Goal: Task Accomplishment & Management: Use online tool/utility

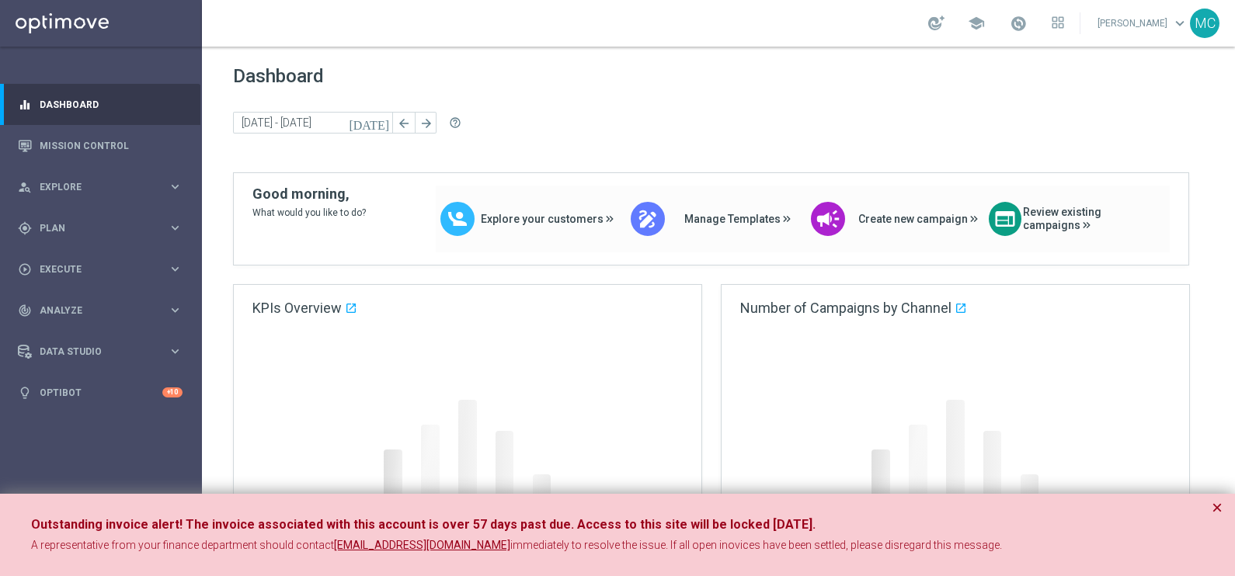
click at [1213, 509] on button "×" at bounding box center [1217, 508] width 11 height 19
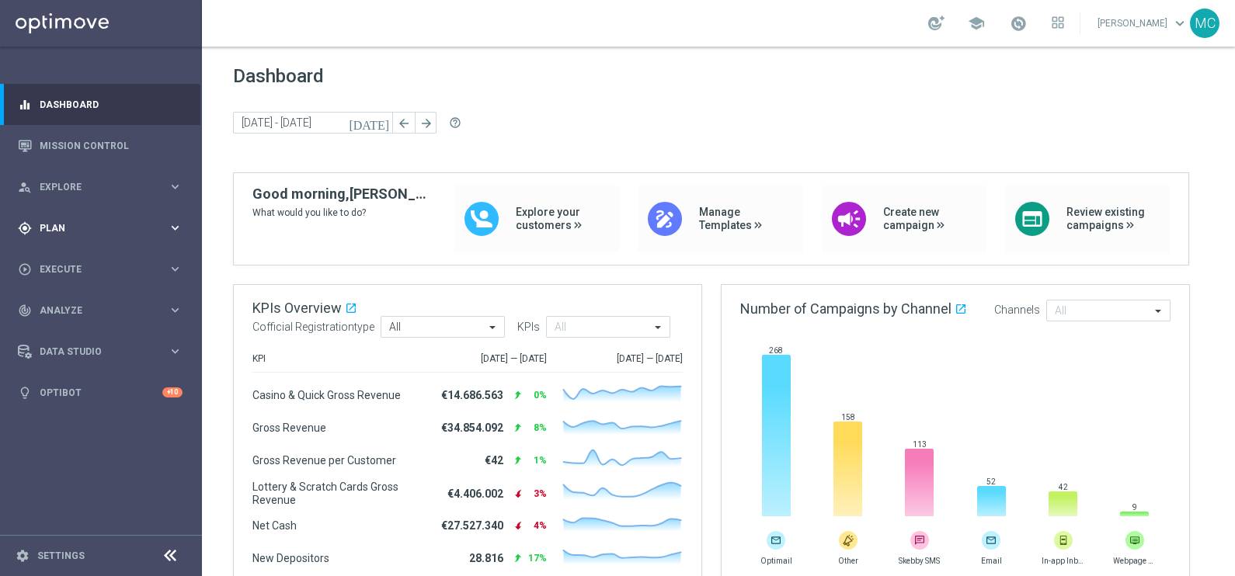
click at [176, 228] on icon "keyboard_arrow_right" at bounding box center [175, 228] width 15 height 15
click at [176, 307] on icon "keyboard_arrow_right" at bounding box center [175, 307] width 15 height 15
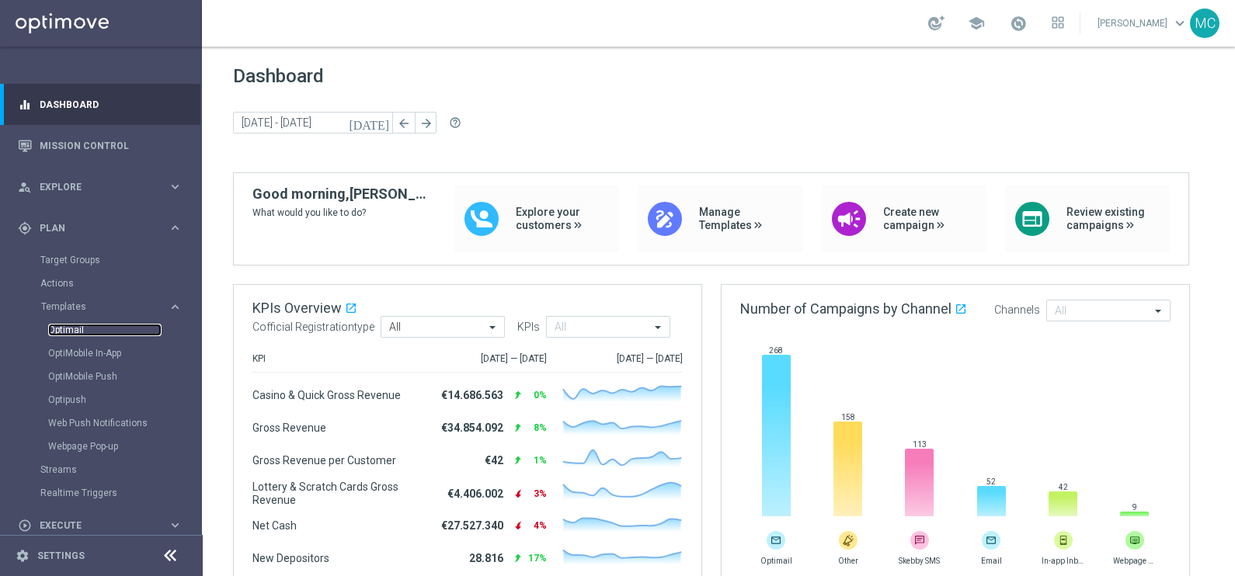
click at [82, 330] on link "Optimail" at bounding box center [104, 330] width 113 height 12
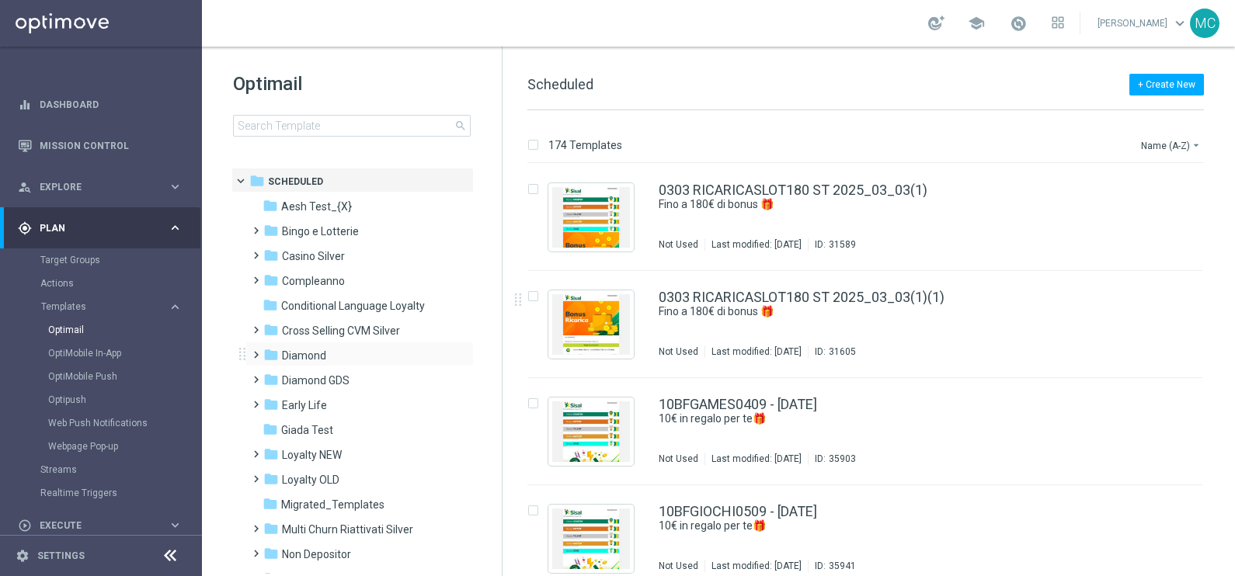
click at [255, 351] on span at bounding box center [252, 348] width 7 height 6
click at [272, 401] on span at bounding box center [268, 398] width 7 height 6
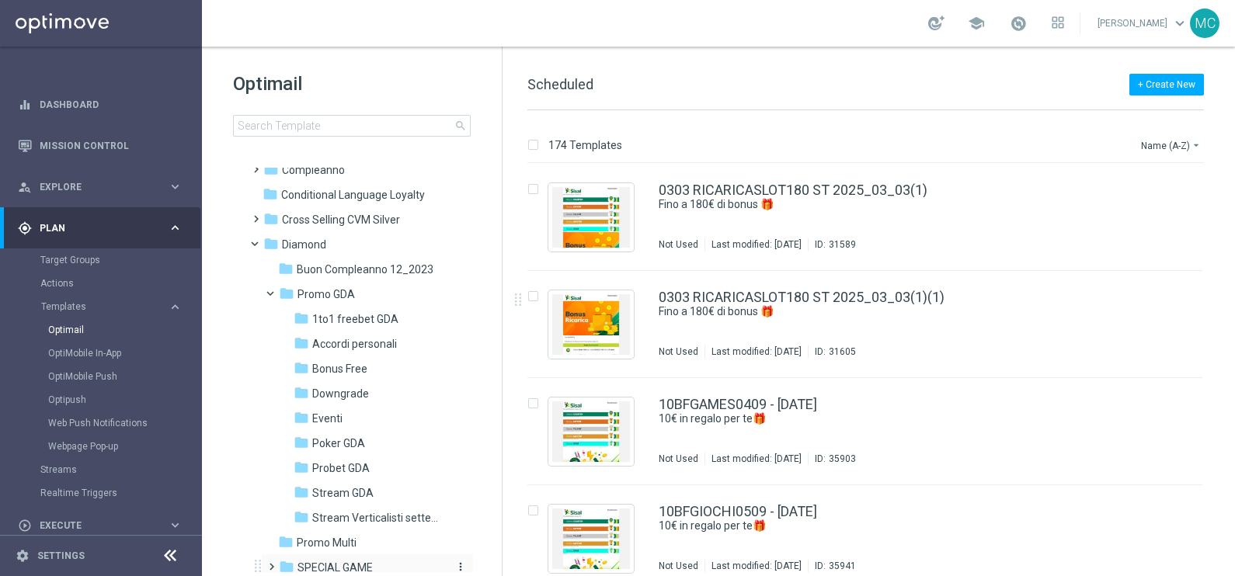
scroll to position [193, 0]
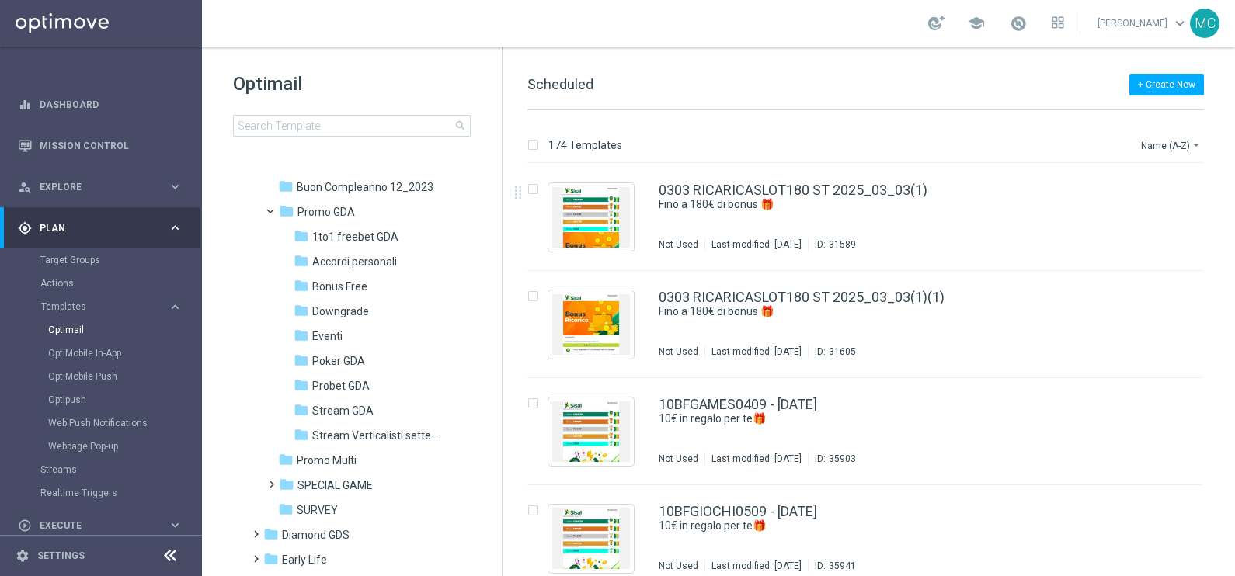
click at [995, 83] on div "+ Create New Scheduled" at bounding box center [866, 92] width 677 height 35
click at [325, 436] on span "Stream Verticalisti settembre 2025" at bounding box center [379, 436] width 134 height 14
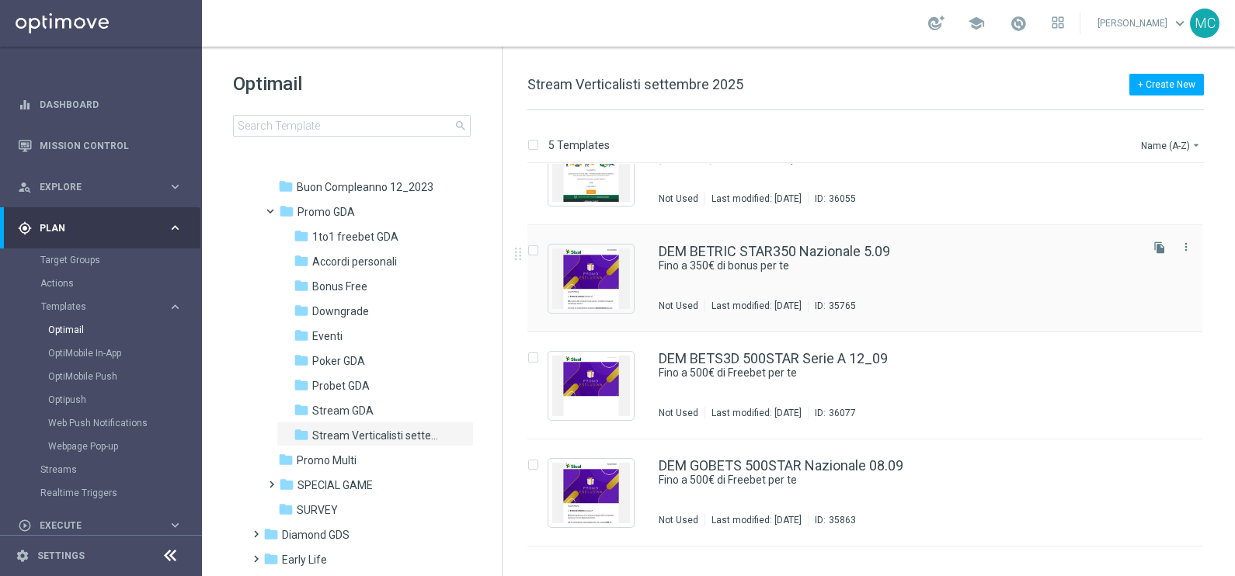
scroll to position [96, 0]
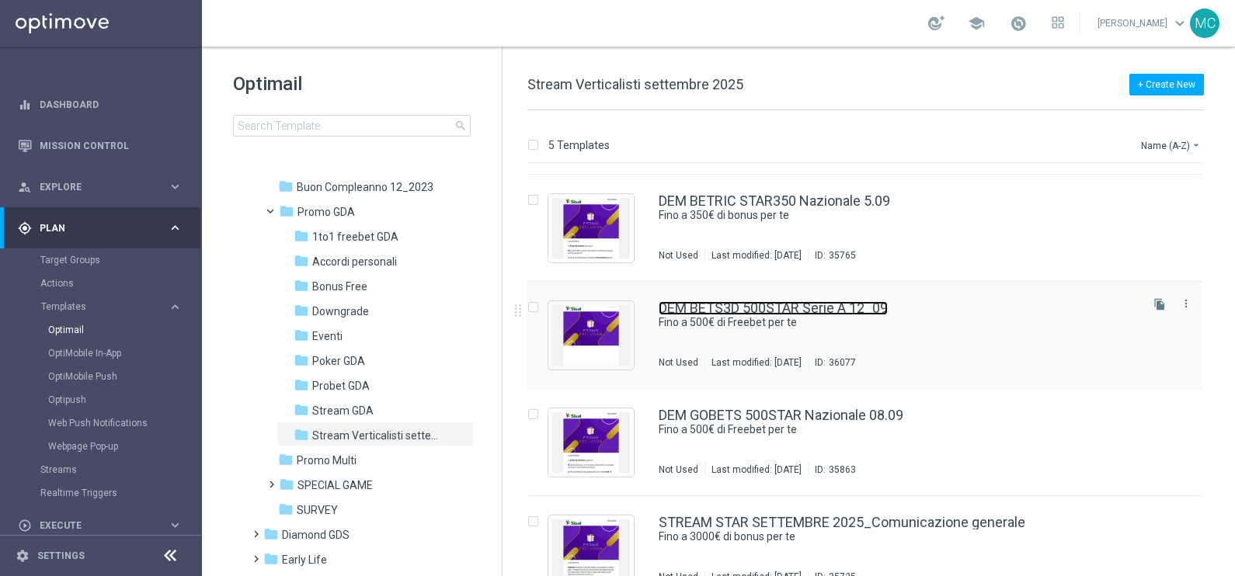
click at [750, 308] on link "DEM BETS3D 500STAR Serie A 12_09" at bounding box center [773, 308] width 229 height 14
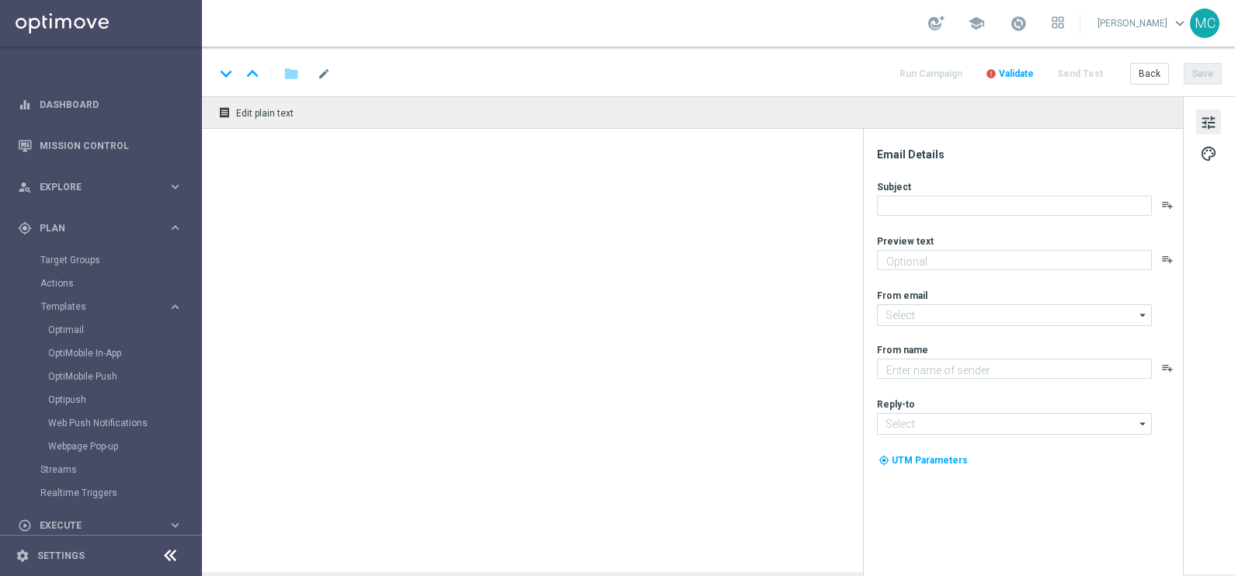
type textarea "🏆 Un mese [PERSON_NAME]. Solo su SISAL."
type input "[EMAIL_ADDRESS][DOMAIN_NAME]"
type textarea "Sisal"
type input "[EMAIL_ADDRESS][DOMAIN_NAME]"
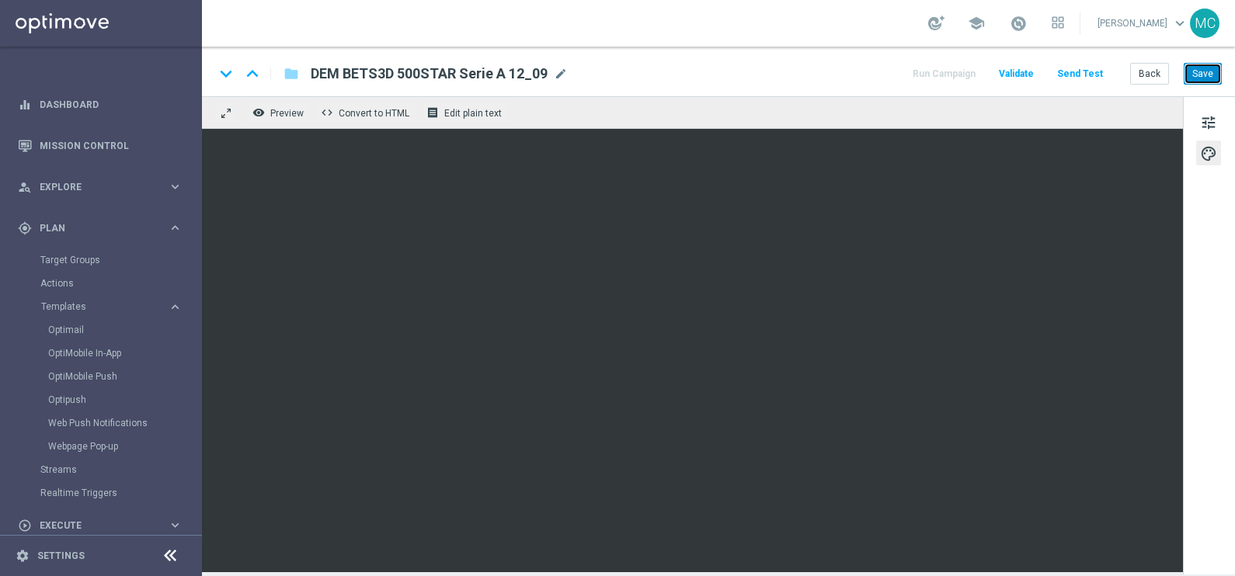
click at [1202, 72] on button "Save" at bounding box center [1203, 74] width 38 height 22
click at [1201, 78] on button "Save" at bounding box center [1203, 74] width 38 height 22
click at [1064, 23] on icon at bounding box center [1058, 22] width 12 height 12
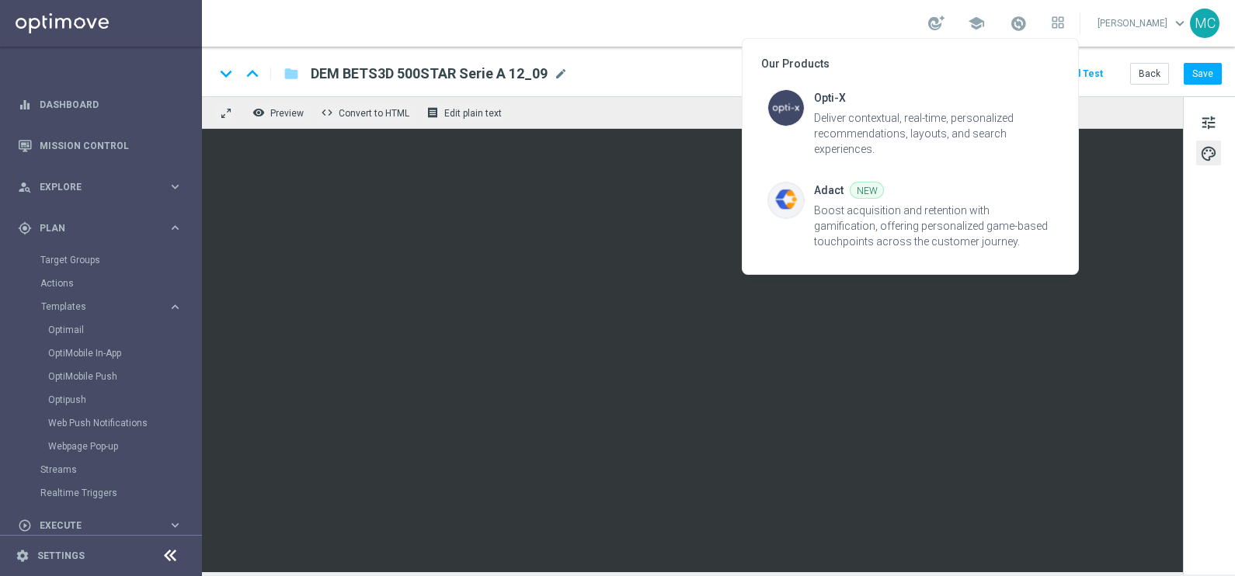
click at [1029, 22] on div at bounding box center [617, 288] width 1235 height 576
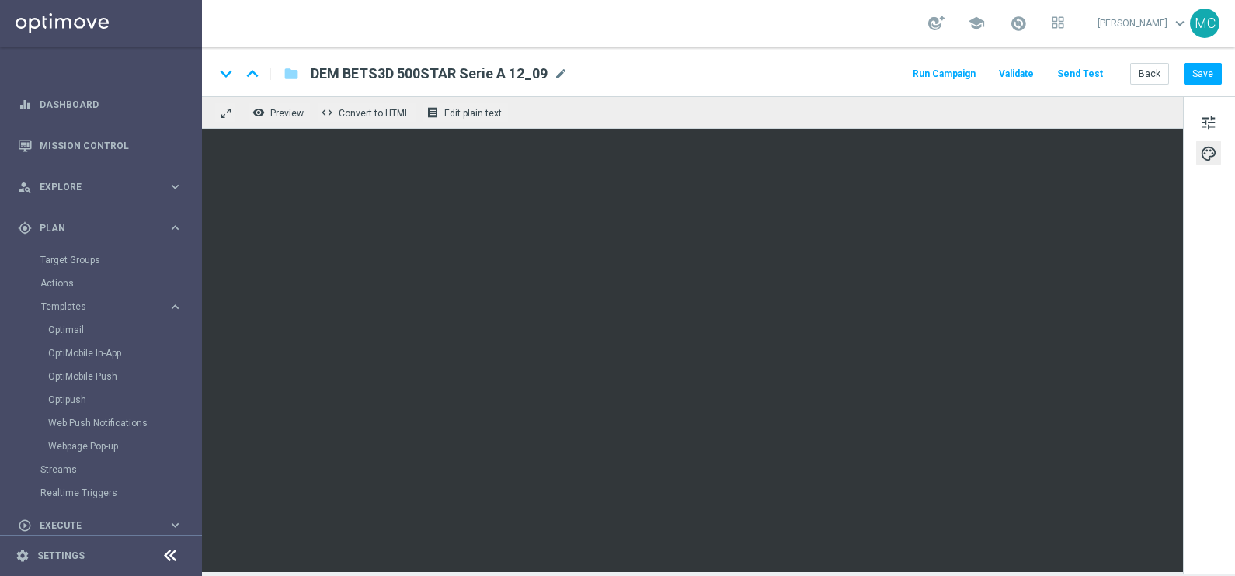
click at [1027, 22] on span at bounding box center [1018, 23] width 17 height 17
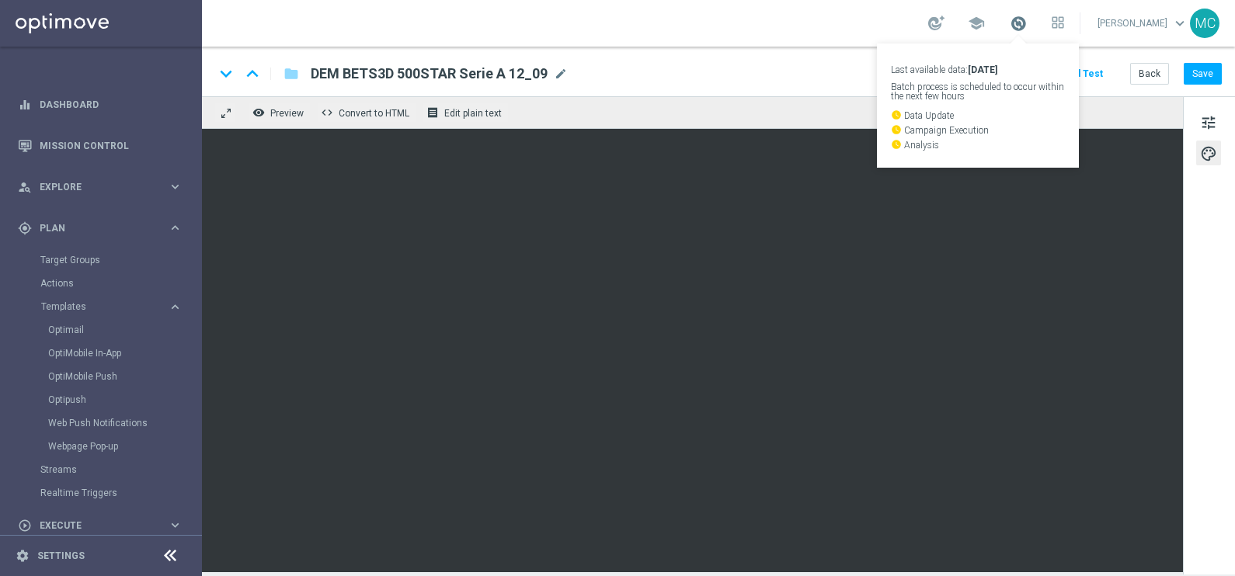
click at [1027, 23] on span at bounding box center [1018, 23] width 17 height 17
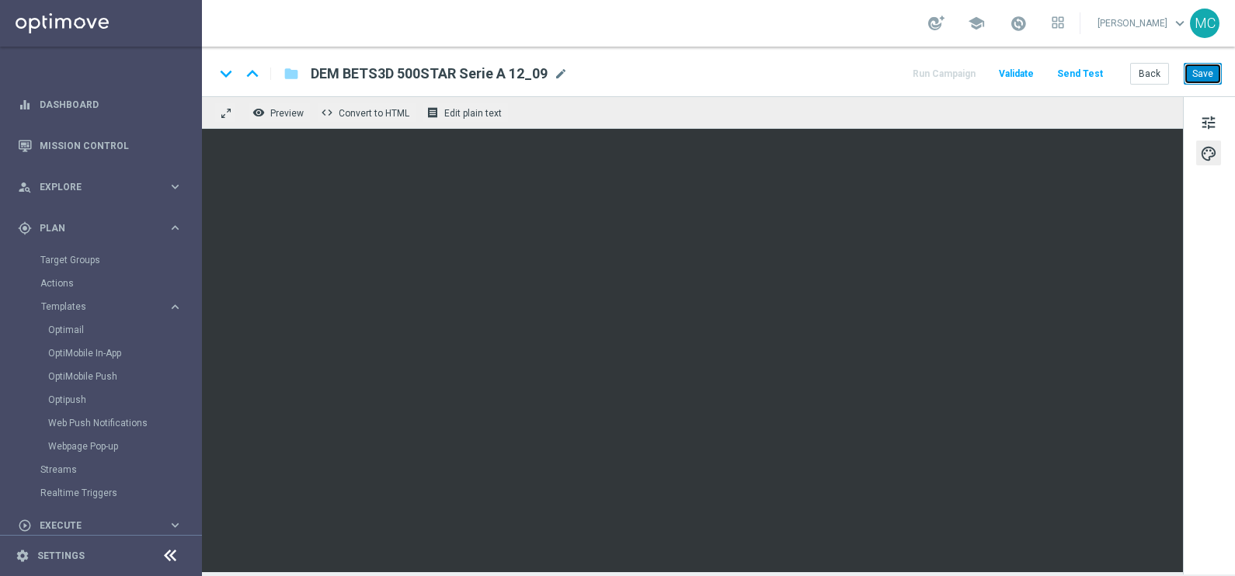
click at [1203, 70] on button "Save" at bounding box center [1203, 74] width 38 height 22
